Goal: Task Accomplishment & Management: Use online tool/utility

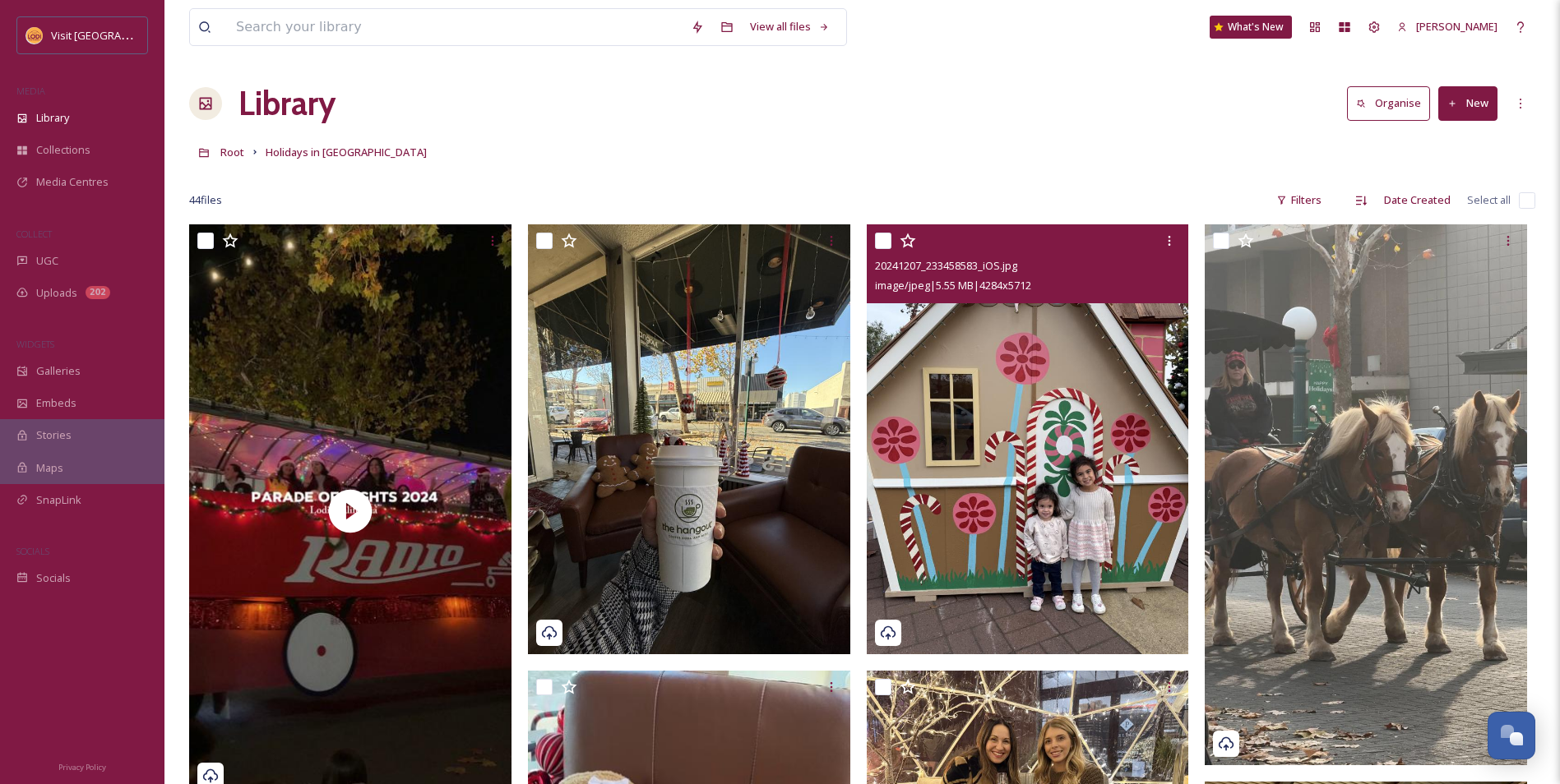
click at [1094, 433] on img at bounding box center [1027, 439] width 322 height 429
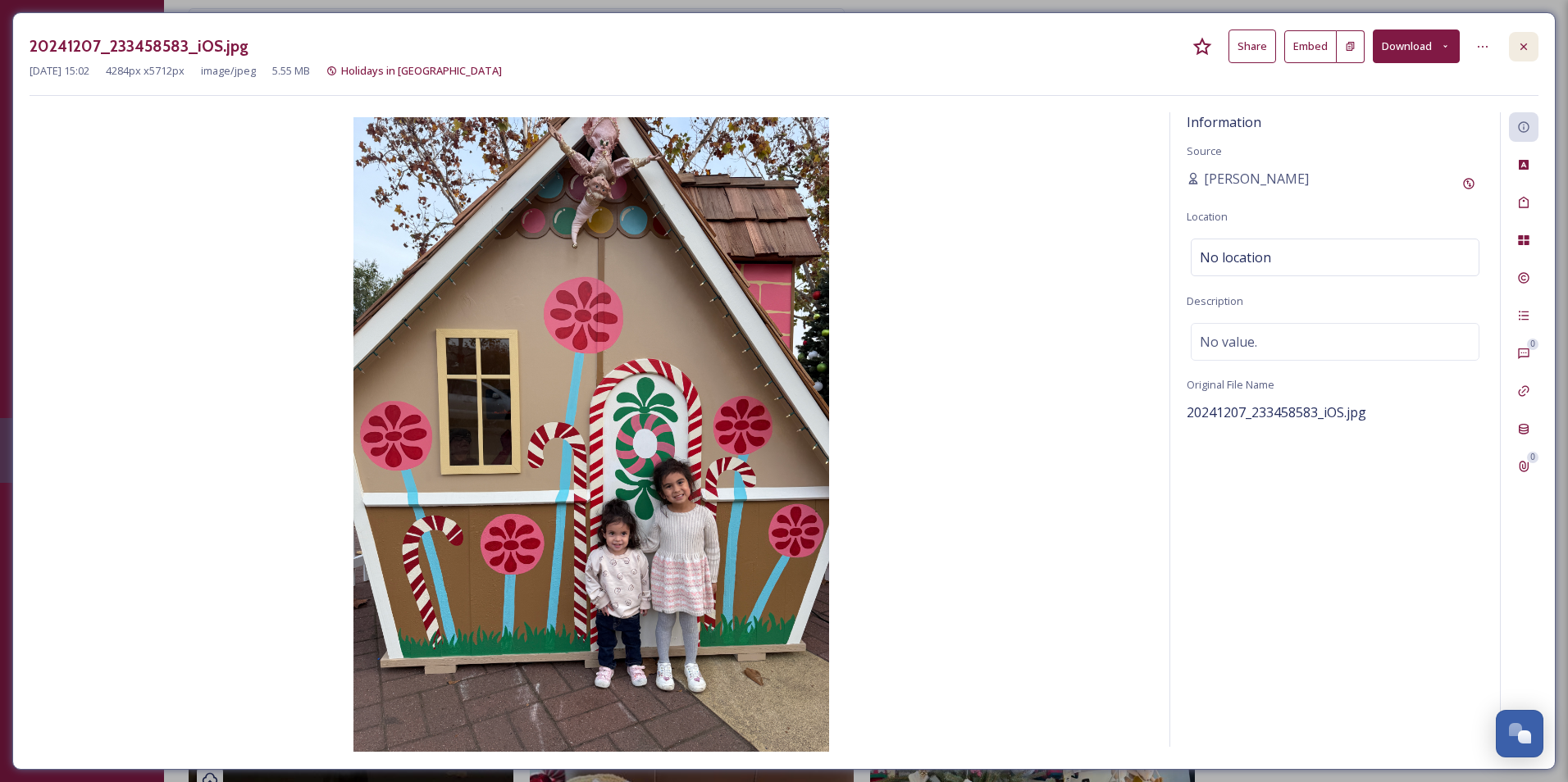
click at [1531, 59] on div at bounding box center [1524, 47] width 30 height 30
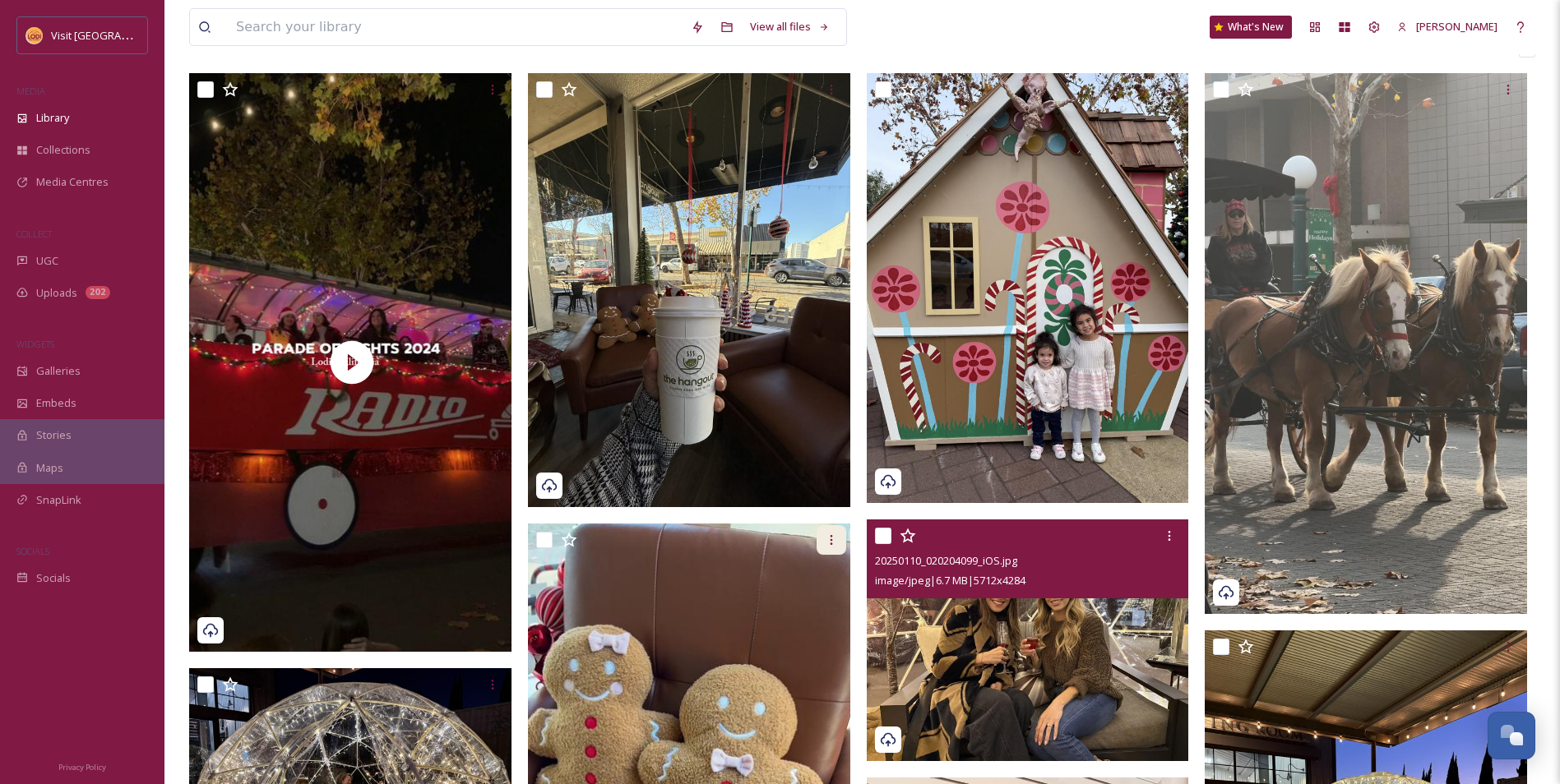
scroll to position [164, 0]
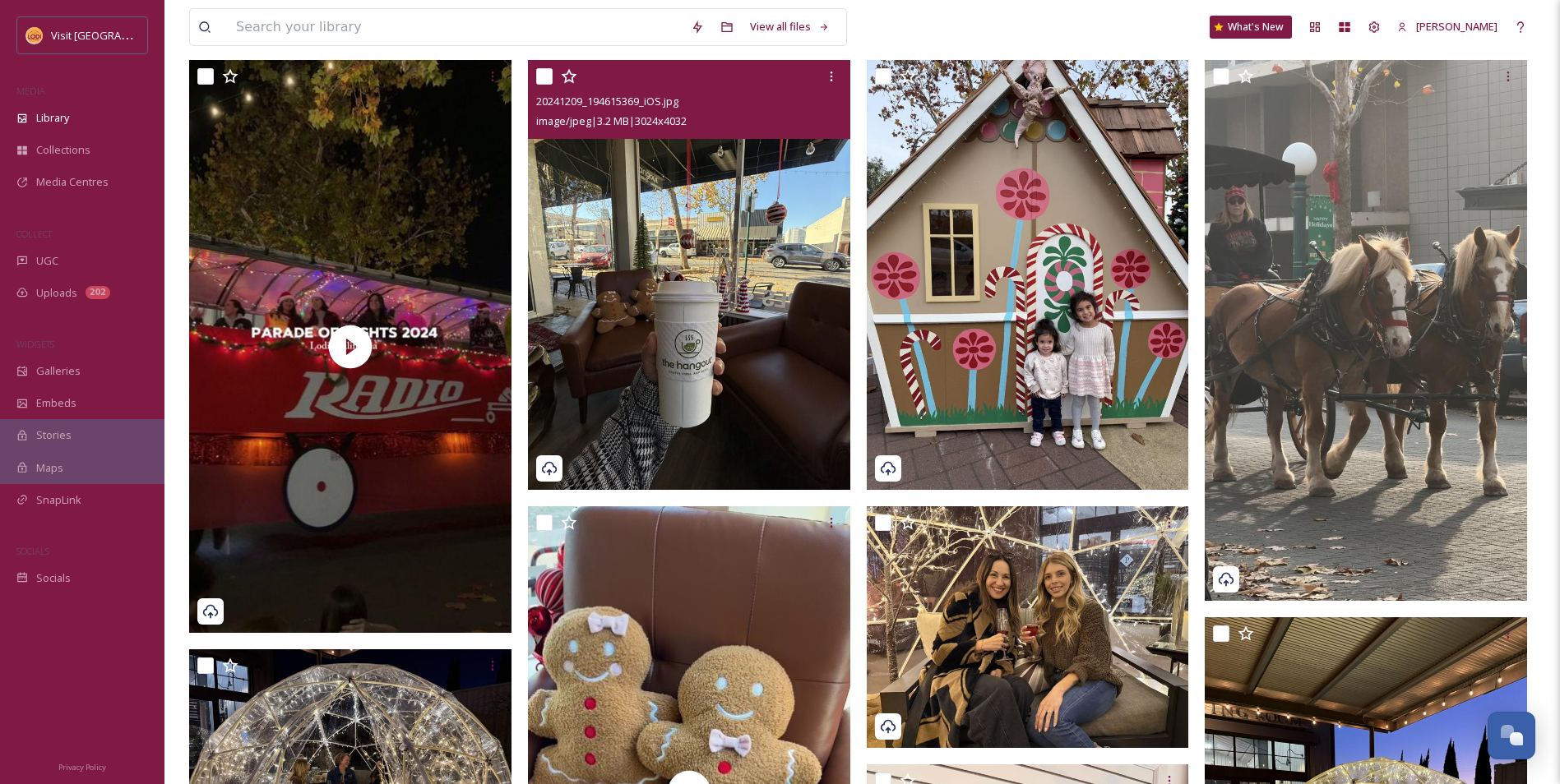
click at [701, 403] on img at bounding box center [688, 274] width 322 height 429
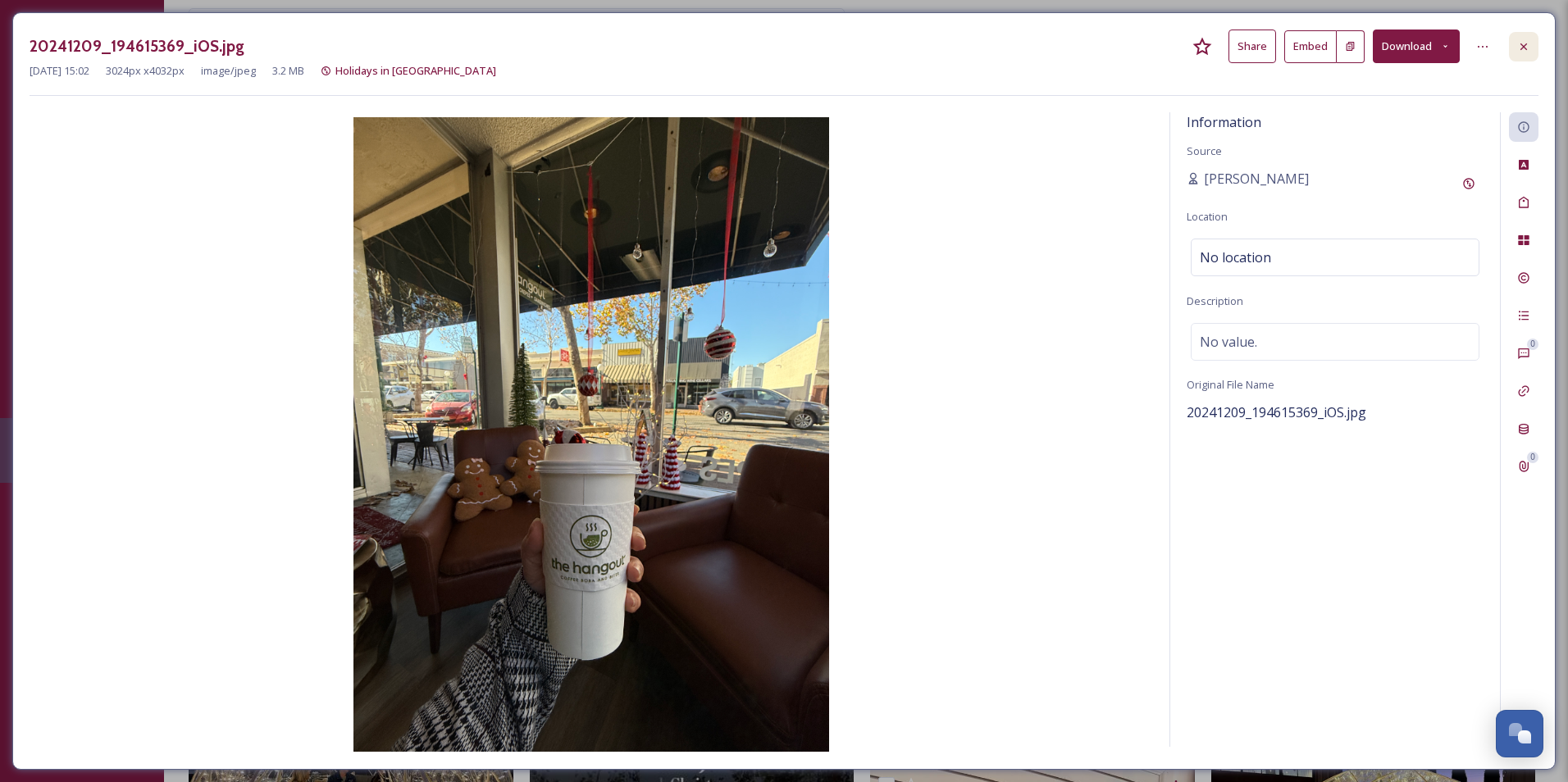
click at [1536, 38] on div at bounding box center [1524, 47] width 30 height 30
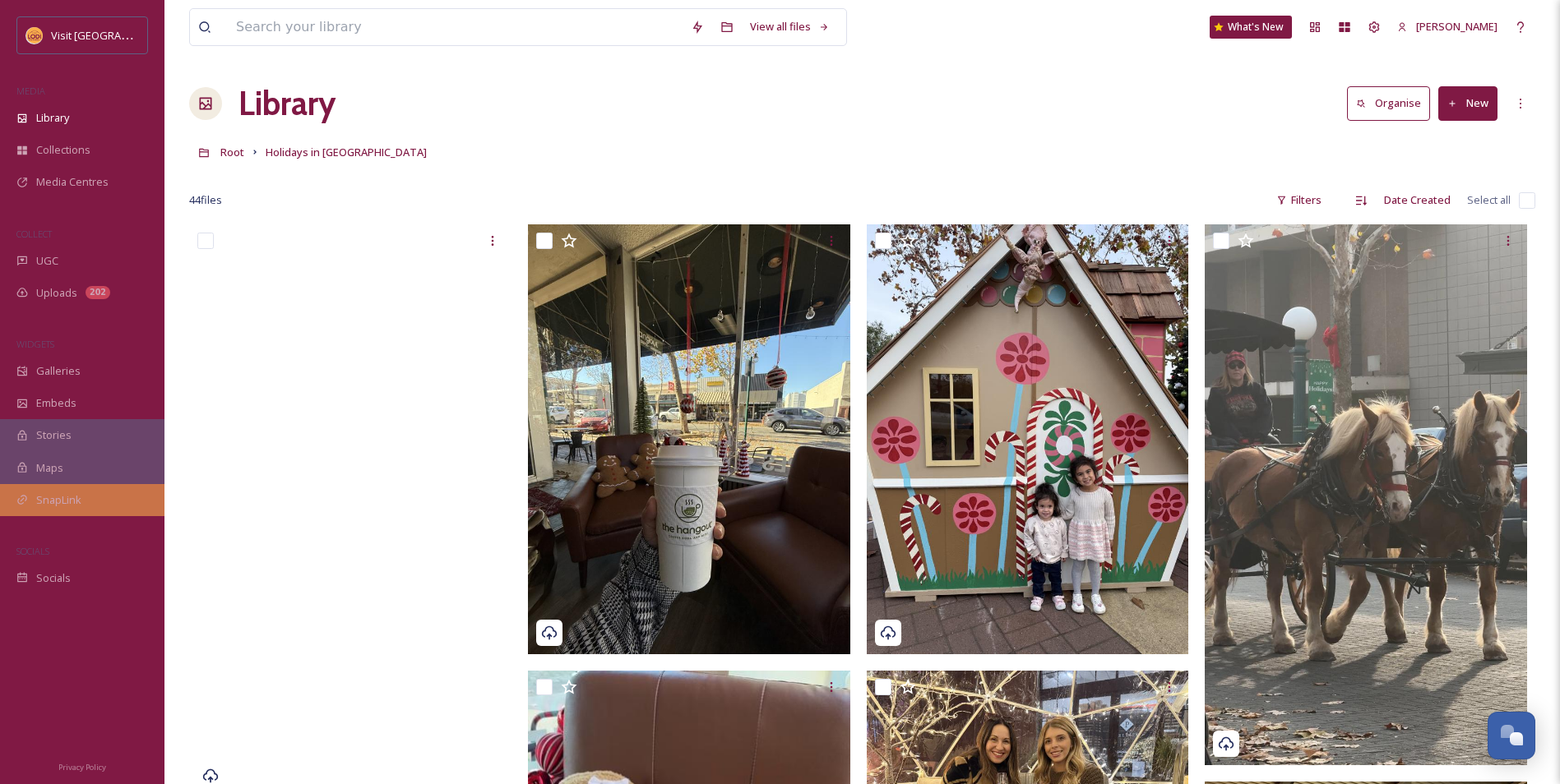
click at [76, 511] on div "SnapLink" at bounding box center [82, 500] width 164 height 33
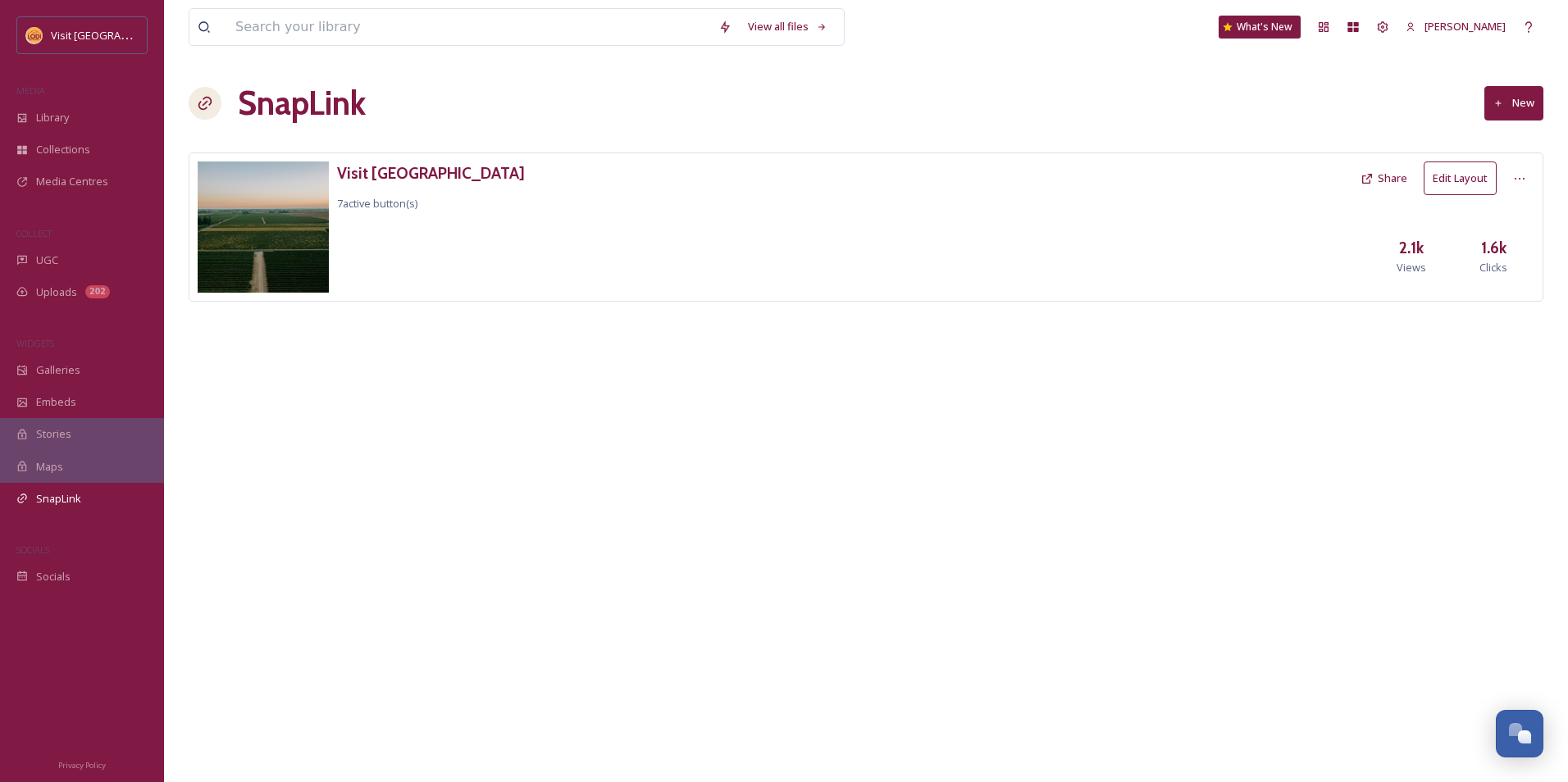
click at [1436, 176] on button "Edit Layout" at bounding box center [1460, 177] width 73 height 33
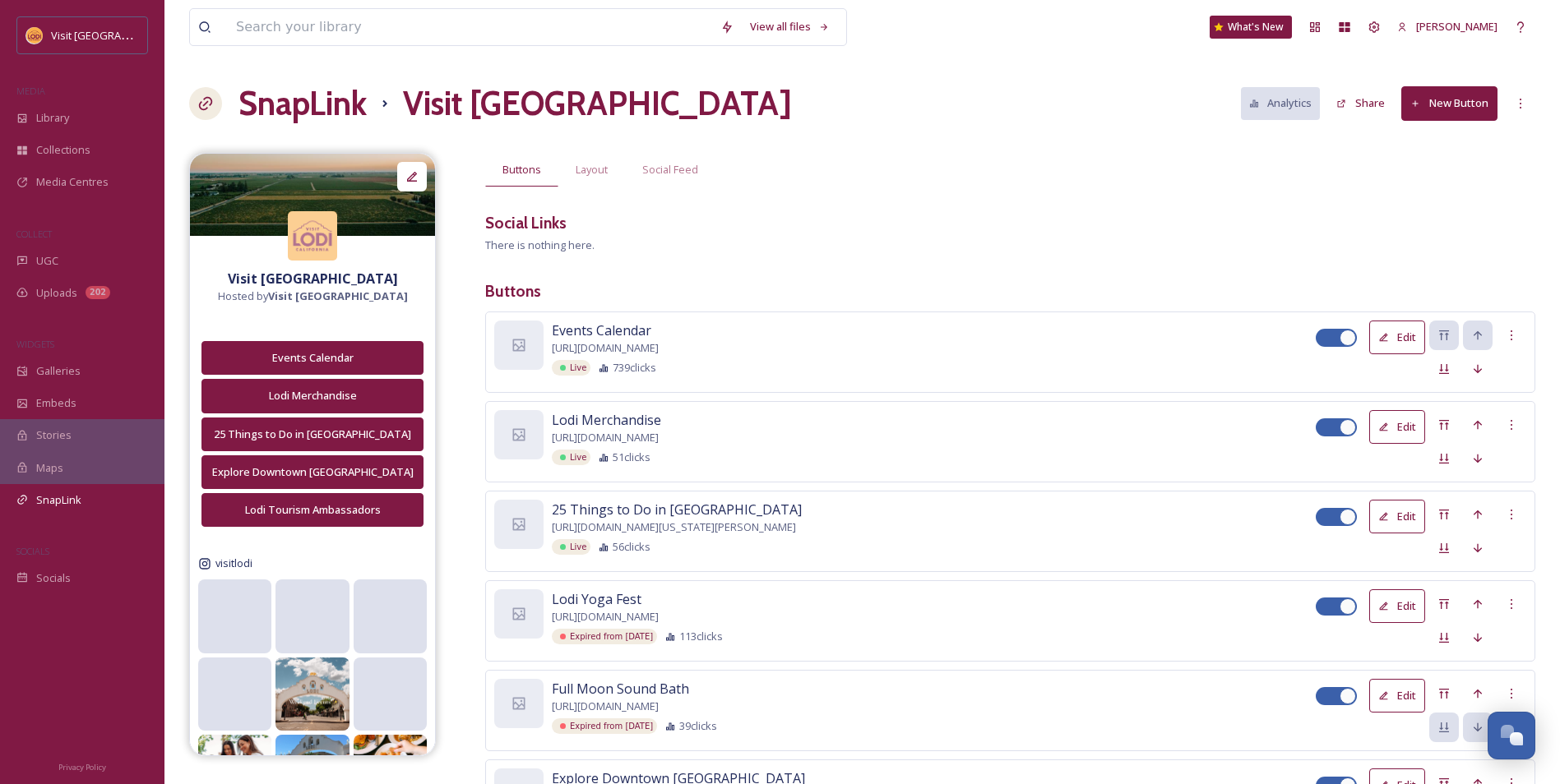
click at [1438, 110] on button "New Button" at bounding box center [1449, 103] width 97 height 33
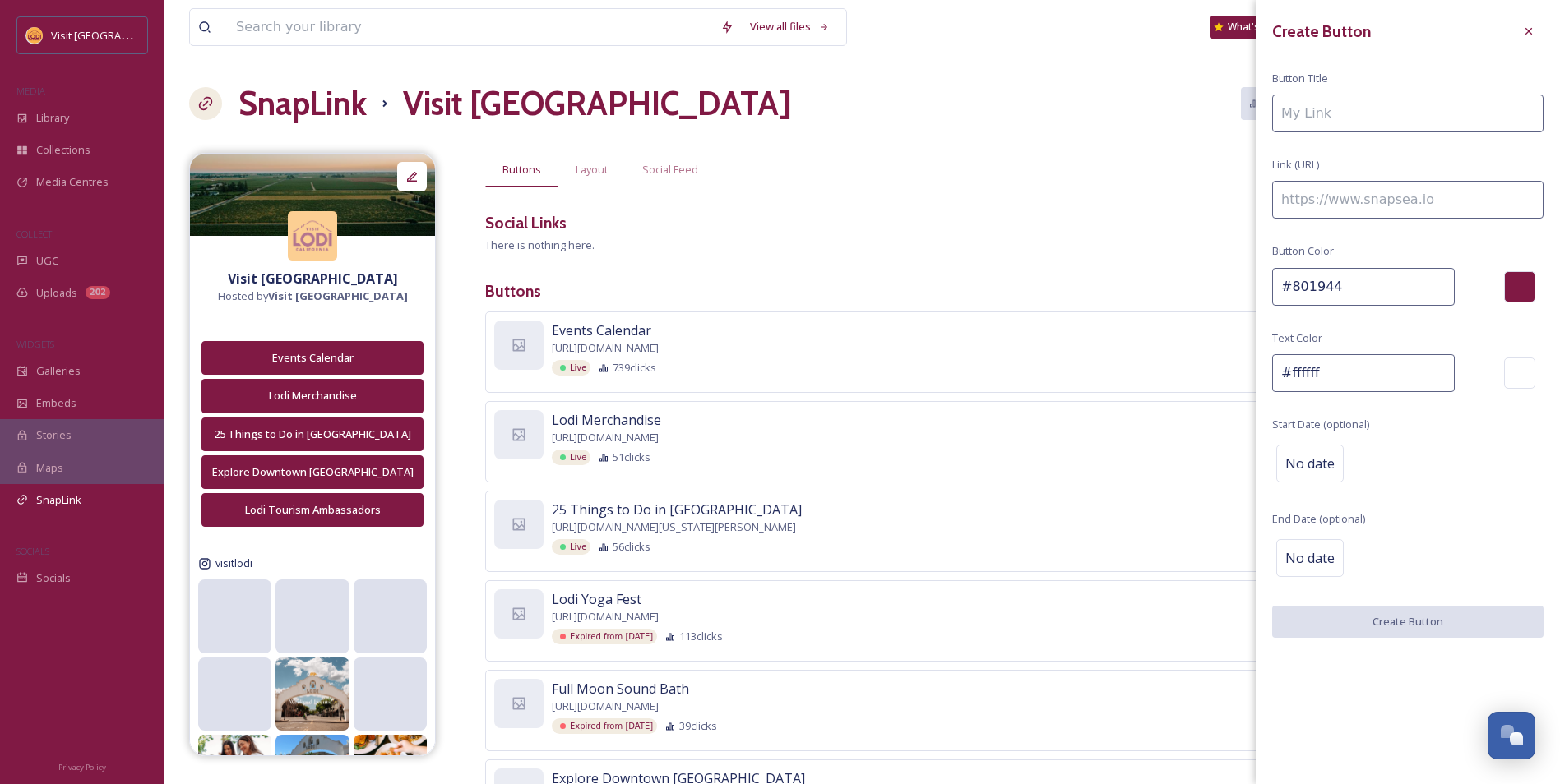
click at [1387, 117] on input at bounding box center [1407, 114] width 271 height 38
type input "Lodi Wine Tours"
click at [1440, 197] on input at bounding box center [1407, 200] width 271 height 38
paste input "[URL][DOMAIN_NAME]"
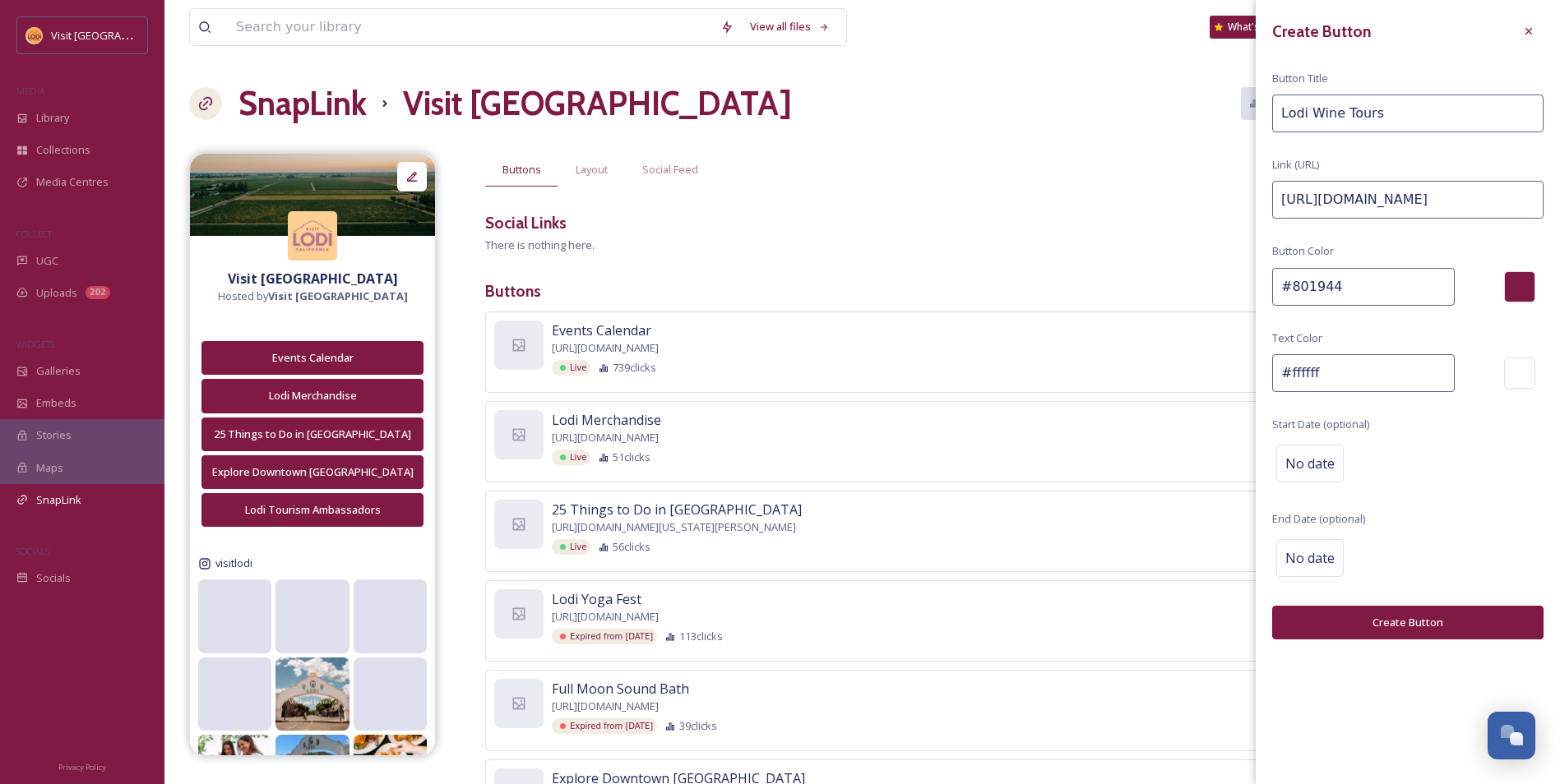
type input "[URL][DOMAIN_NAME]"
click at [1435, 614] on button "Create Button" at bounding box center [1407, 622] width 271 height 33
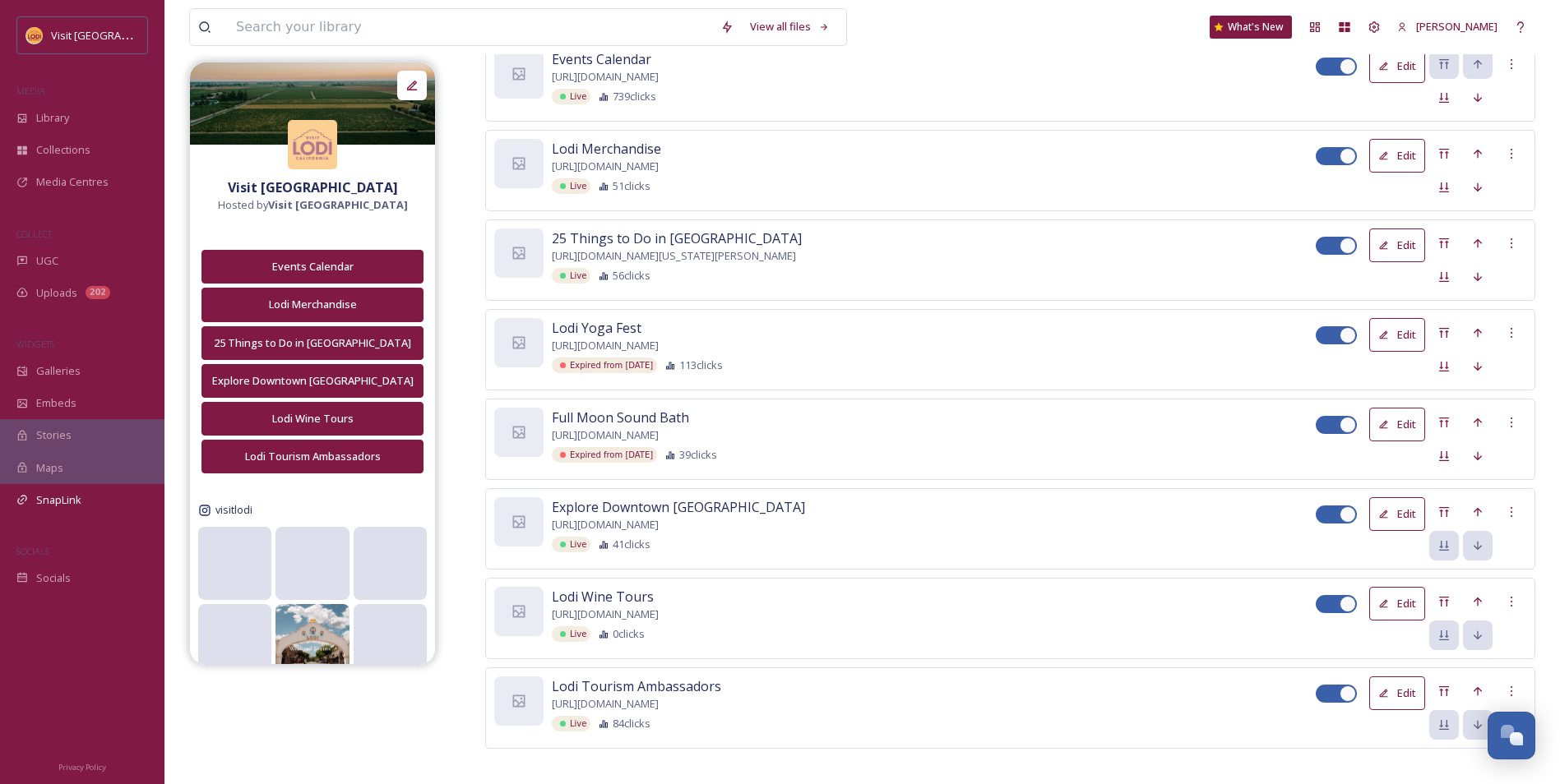
scroll to position [285, 0]
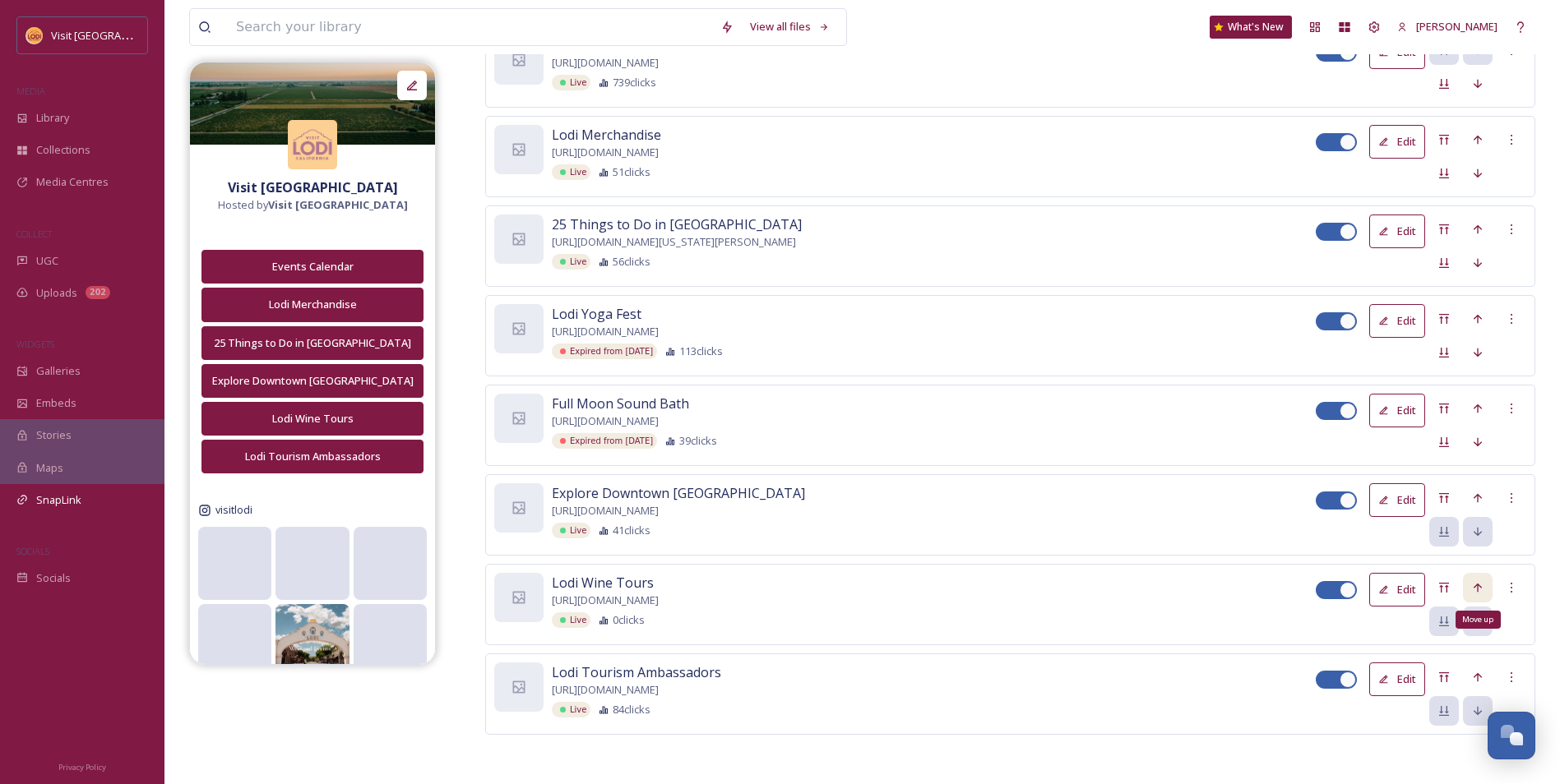
click at [1480, 592] on icon at bounding box center [1478, 588] width 14 height 14
click at [1475, 590] on icon at bounding box center [1478, 588] width 14 height 14
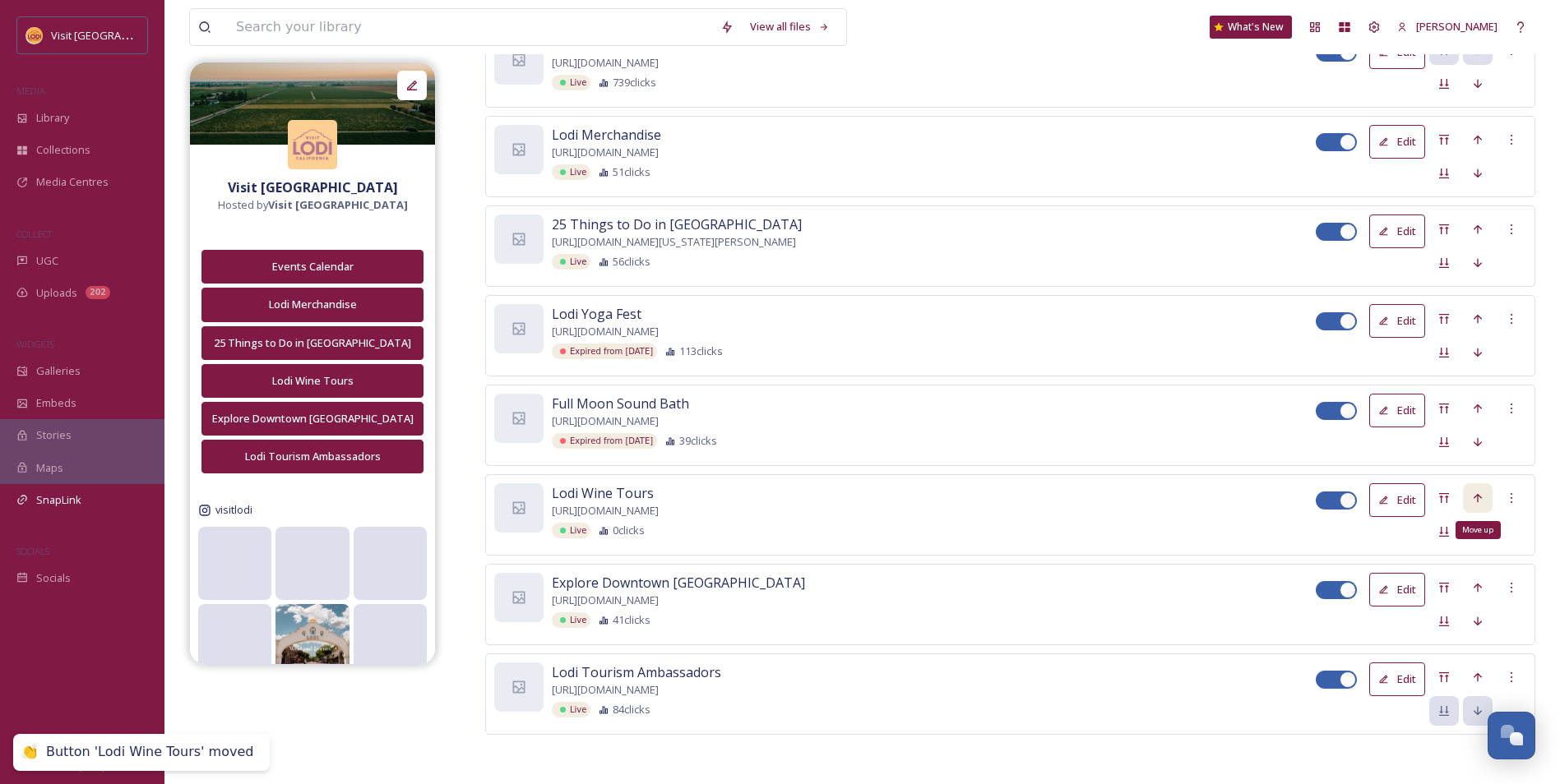
click at [1484, 492] on div "Move up" at bounding box center [1477, 498] width 30 height 30
click at [1471, 406] on icon at bounding box center [1478, 408] width 14 height 14
click at [1481, 313] on icon at bounding box center [1478, 319] width 14 height 14
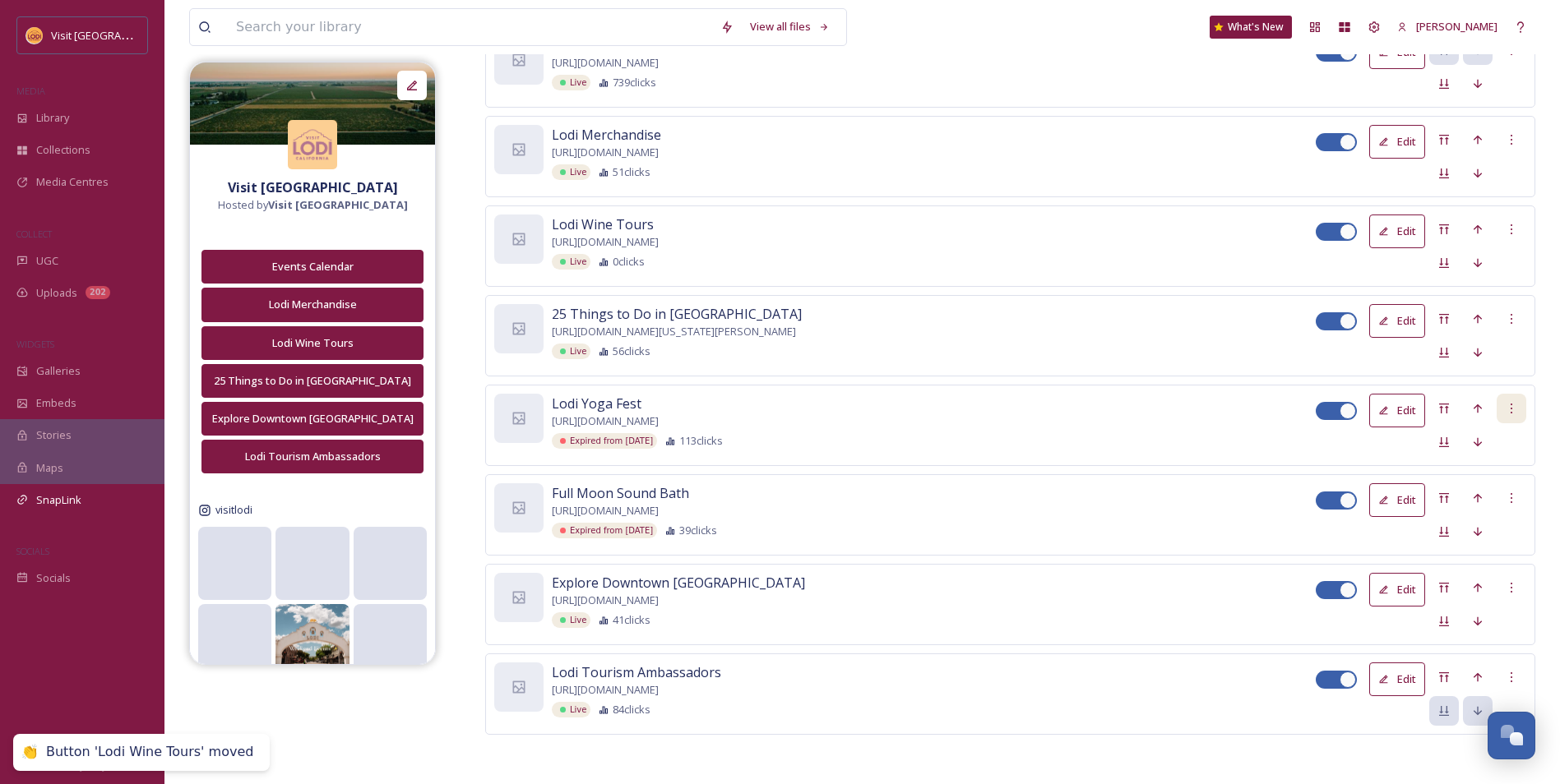
click at [1506, 408] on icon at bounding box center [1511, 408] width 14 height 14
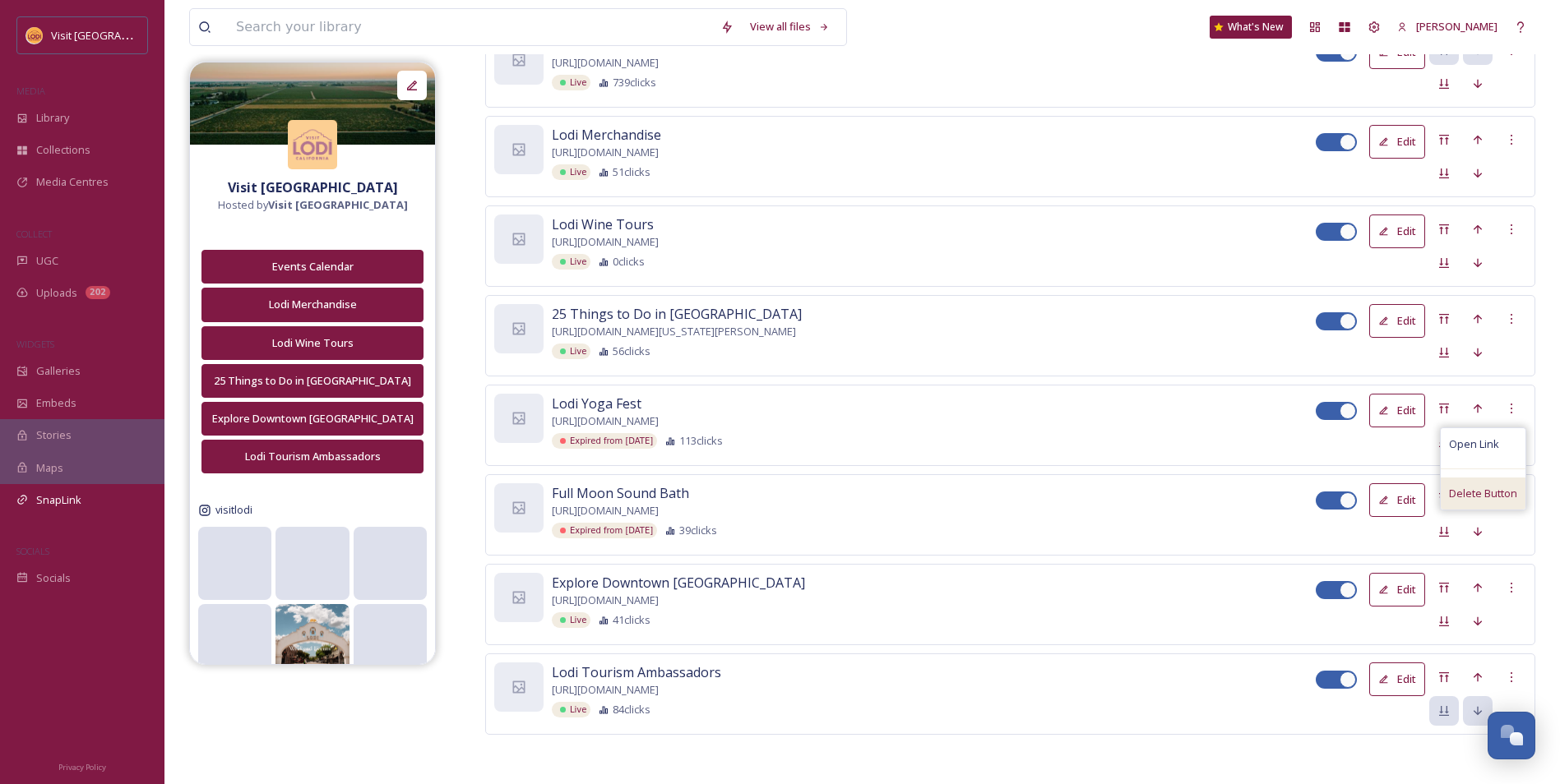
click at [1490, 490] on span "Delete Button" at bounding box center [1483, 493] width 69 height 15
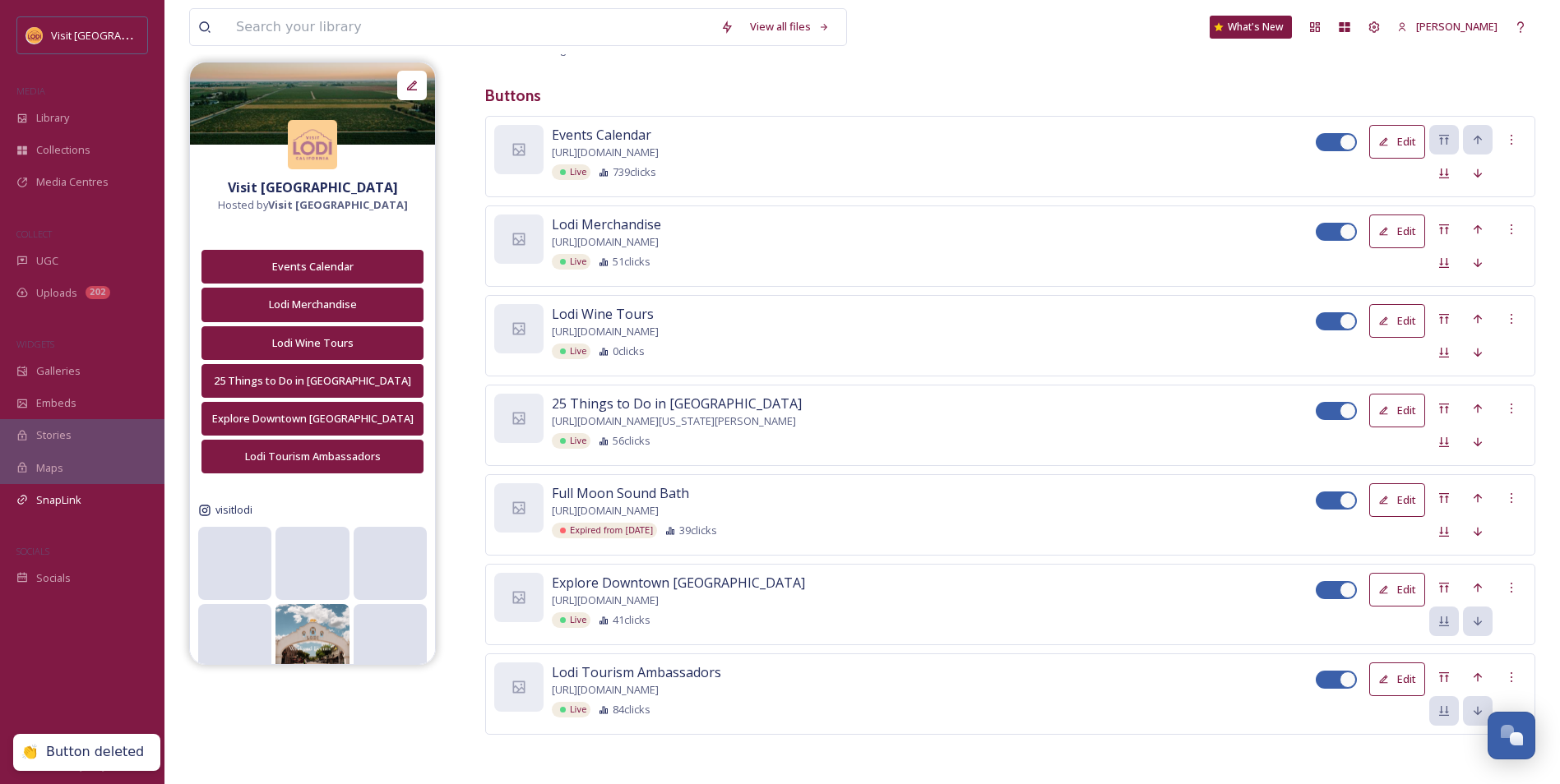
scroll to position [196, 0]
click at [1521, 496] on div at bounding box center [1511, 498] width 30 height 30
click at [1488, 580] on span "Delete Button" at bounding box center [1483, 583] width 69 height 15
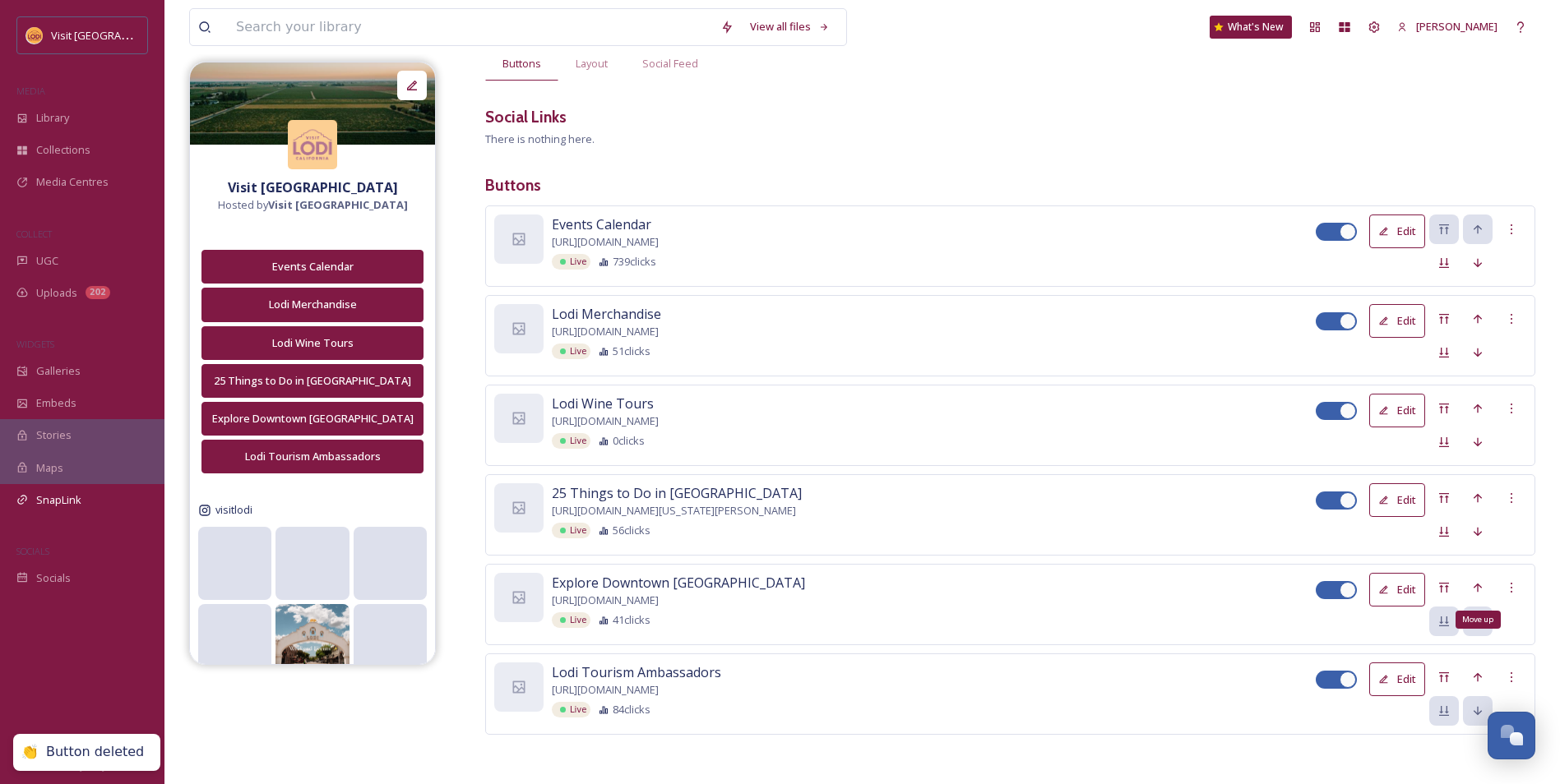
scroll to position [106, 0]
